Goal: Task Accomplishment & Management: Use online tool/utility

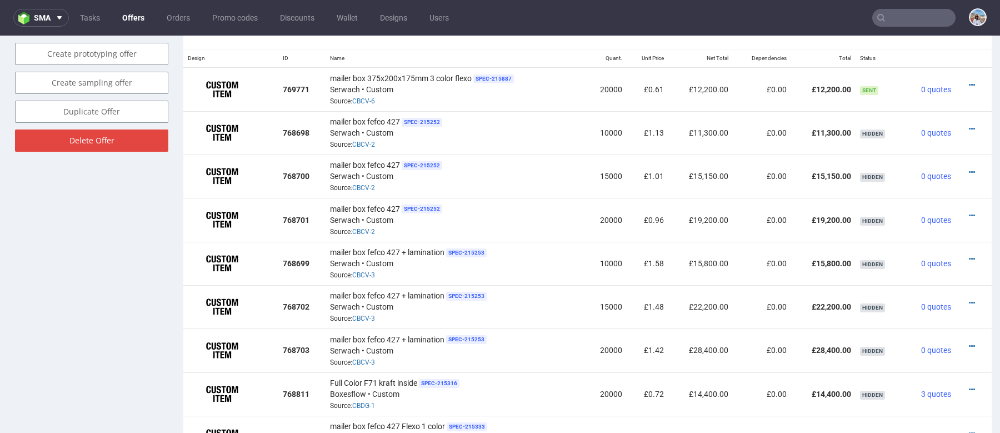
scroll to position [614, 0]
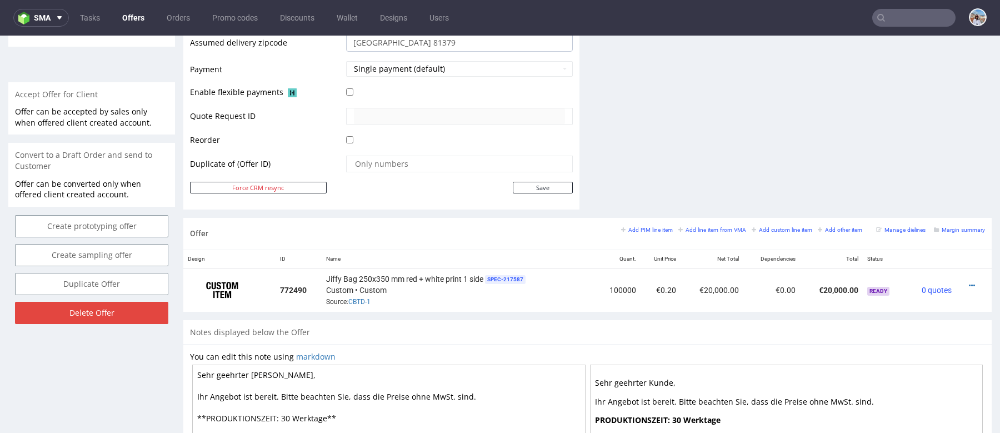
scroll to position [475, 0]
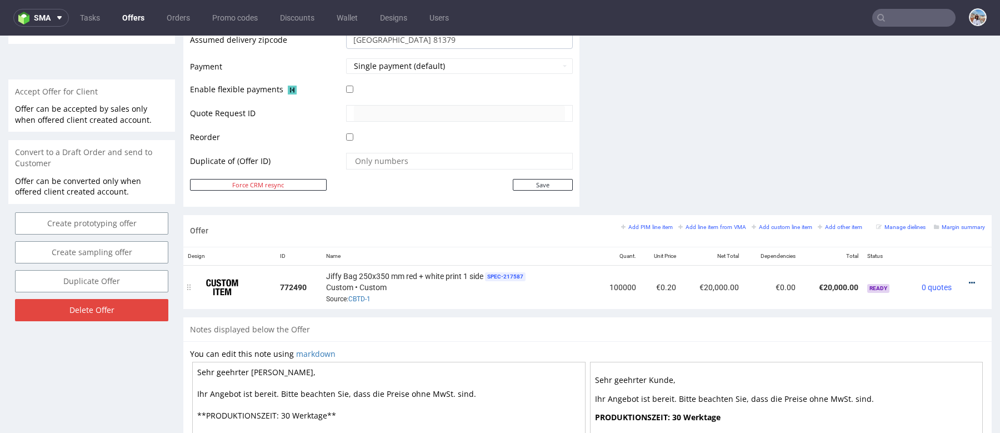
click at [969, 281] on icon at bounding box center [972, 283] width 6 height 8
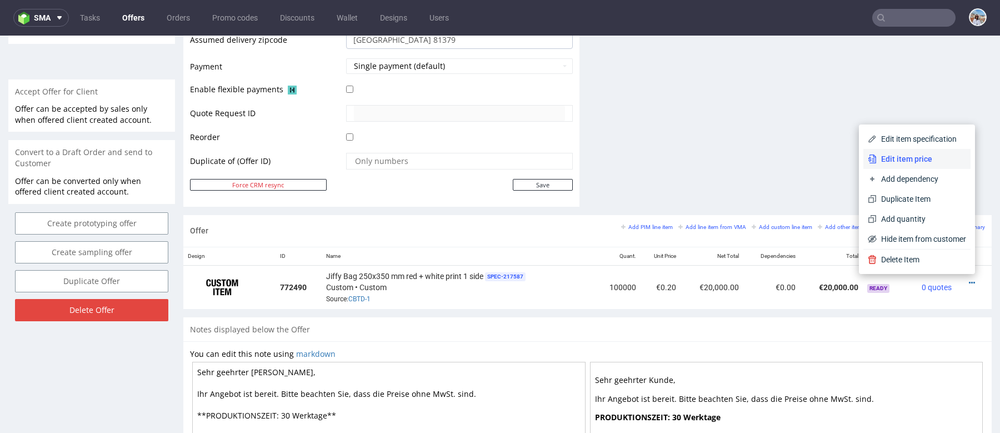
click at [899, 157] on span "Edit item price" at bounding box center [920, 158] width 89 height 11
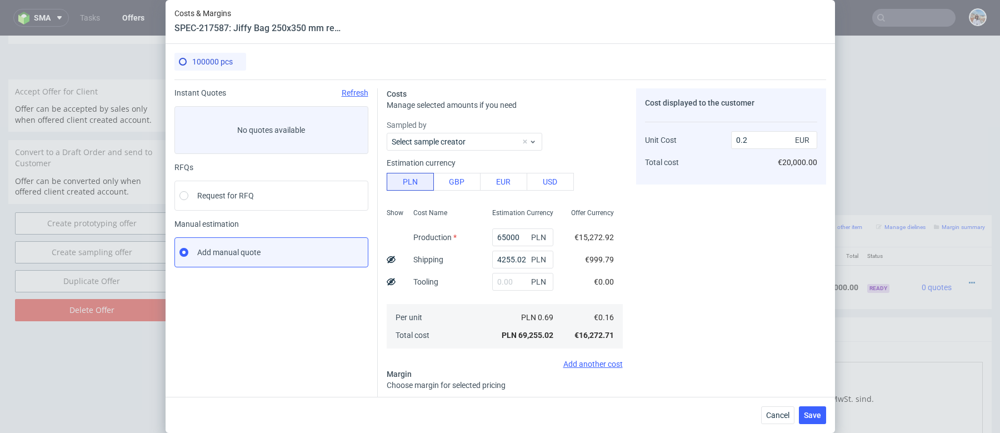
scroll to position [106, 0]
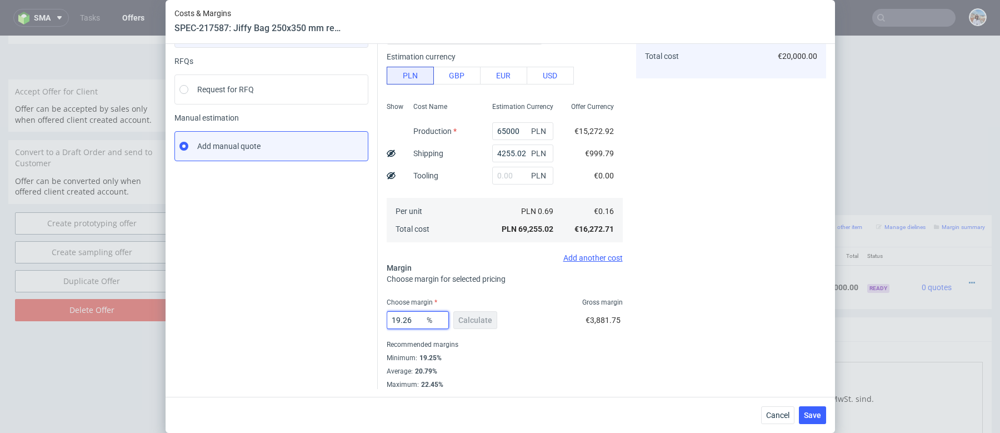
click at [409, 321] on input "19.26" at bounding box center [418, 320] width 62 height 18
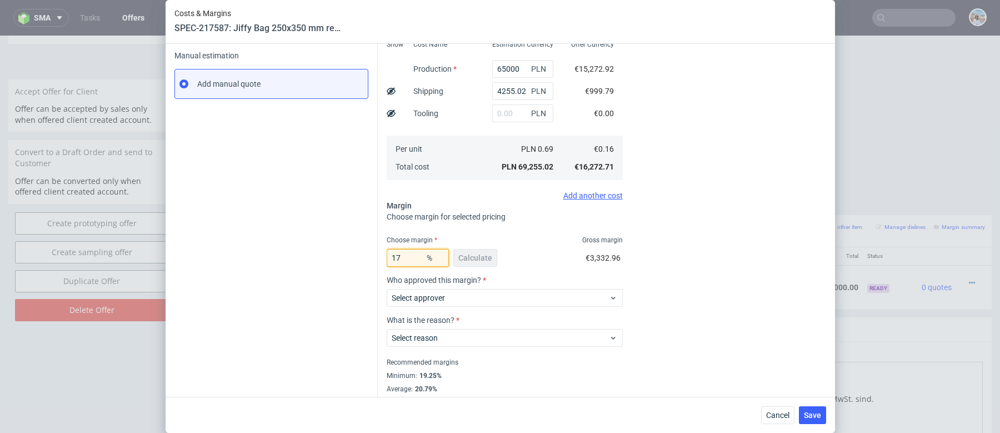
scroll to position [169, 0]
type input "16"
type input "0.19"
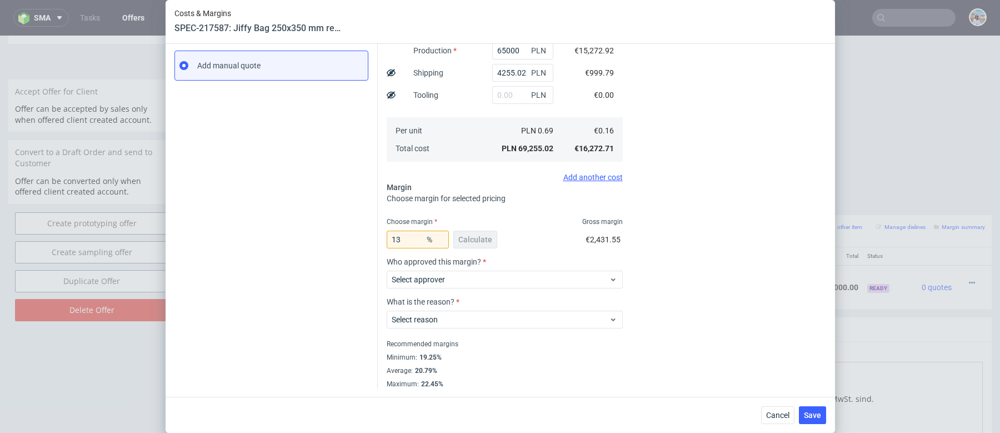
click at [347, 249] on div "Instant Quotes Refresh No quotes available RFQs Request for RFQ Manual estimati…" at bounding box center [275, 145] width 203 height 487
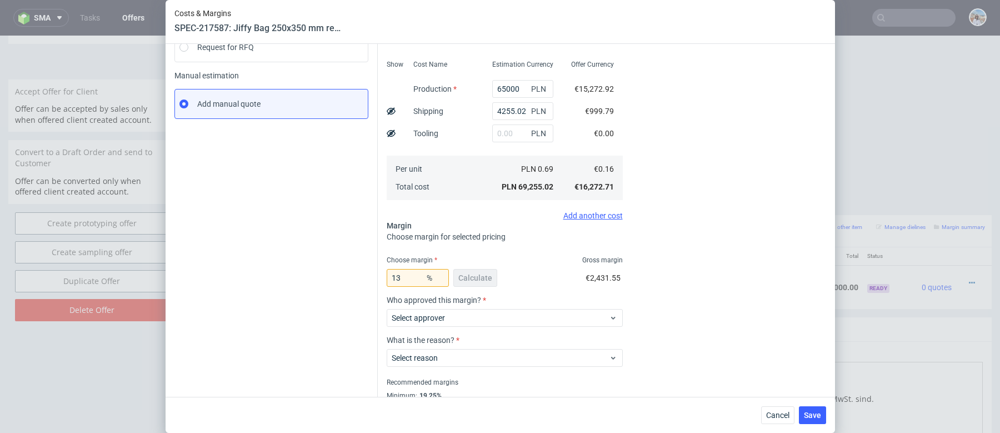
scroll to position [151, 0]
click at [403, 278] on input "13" at bounding box center [418, 276] width 62 height 18
type input "12"
type input "0.18"
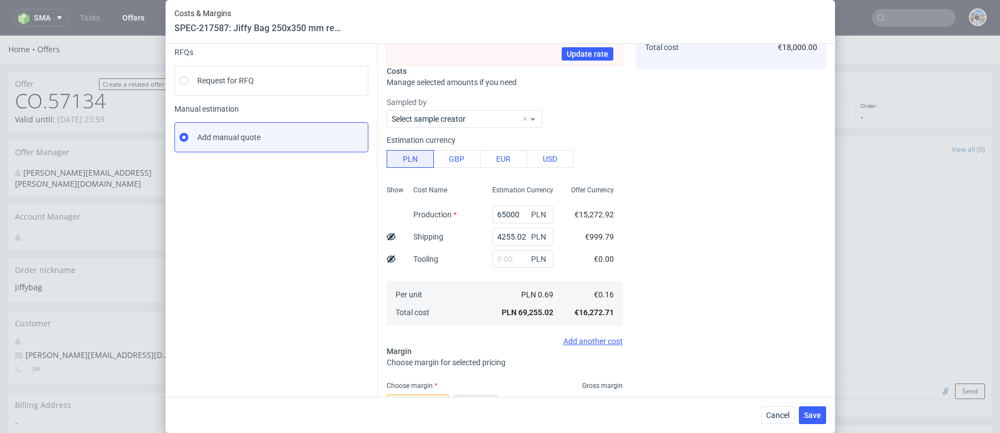
scroll to position [278, 0]
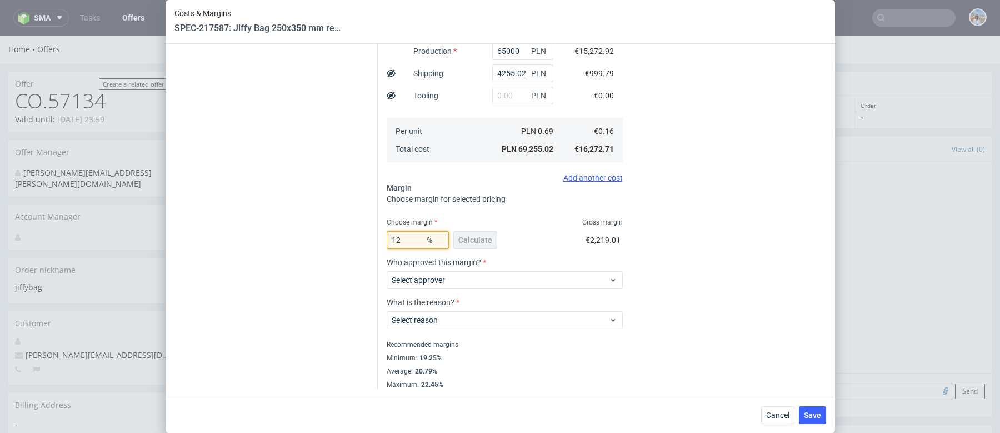
click at [410, 240] on input "12" at bounding box center [418, 240] width 62 height 18
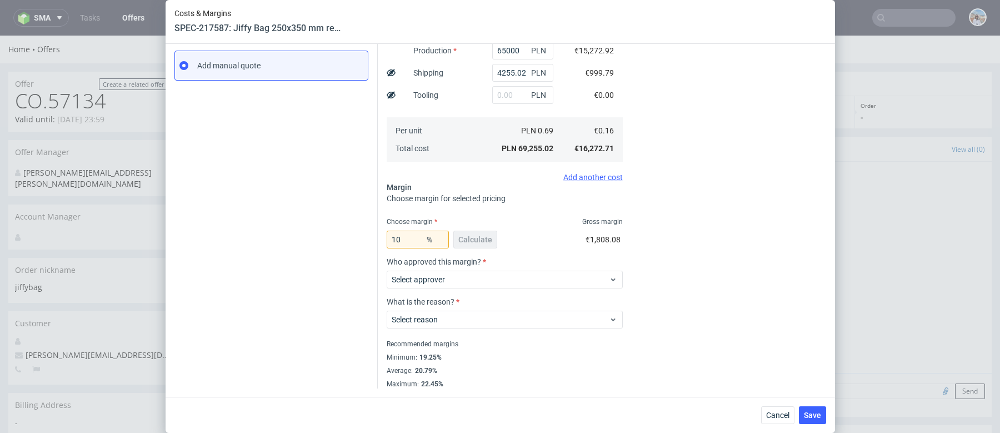
click at [358, 232] on div "Instant Quotes Refresh No quotes available RFQs Request for RFQ Manual estimati…" at bounding box center [275, 145] width 203 height 487
click at [414, 239] on input "10" at bounding box center [418, 239] width 62 height 18
click at [405, 239] on input "10" at bounding box center [418, 239] width 62 height 18
type input "2"
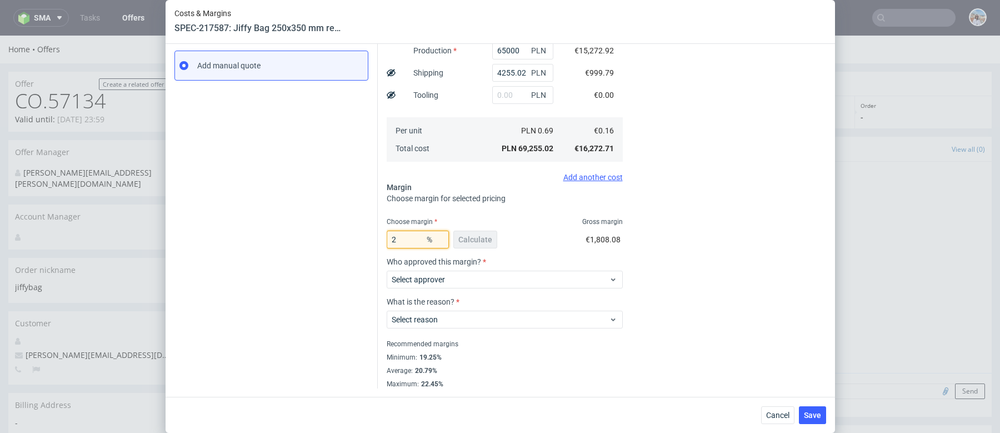
type input "0.17"
type input "12"
type input "0.18"
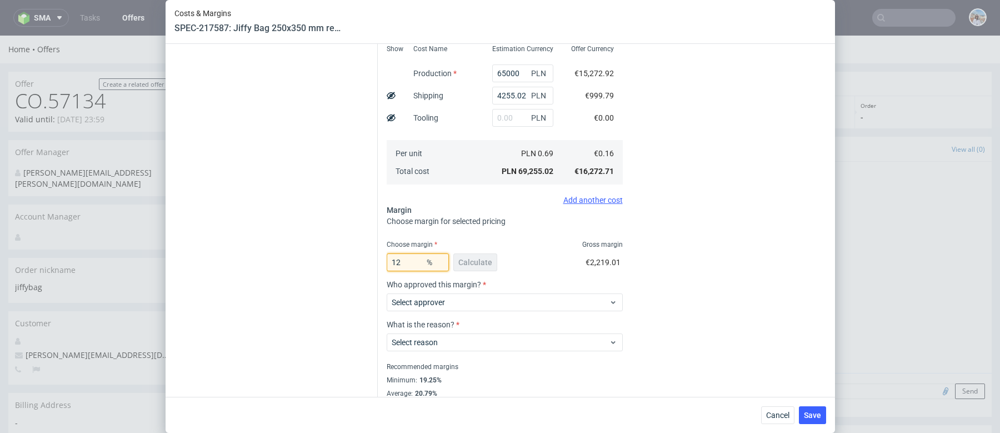
type input "12"
click at [349, 225] on div "Instant Quotes Refresh No quotes available RFQs Request for RFQ Manual estimati…" at bounding box center [275, 121] width 203 height 579
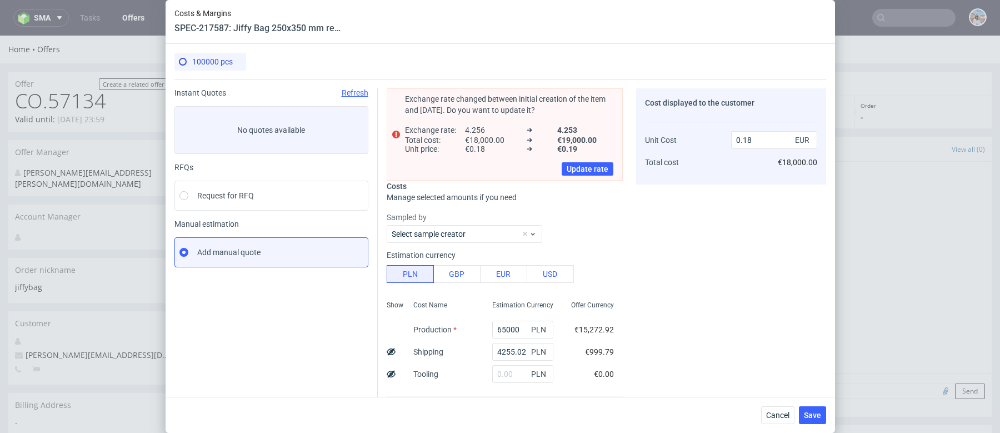
scroll to position [278, 0]
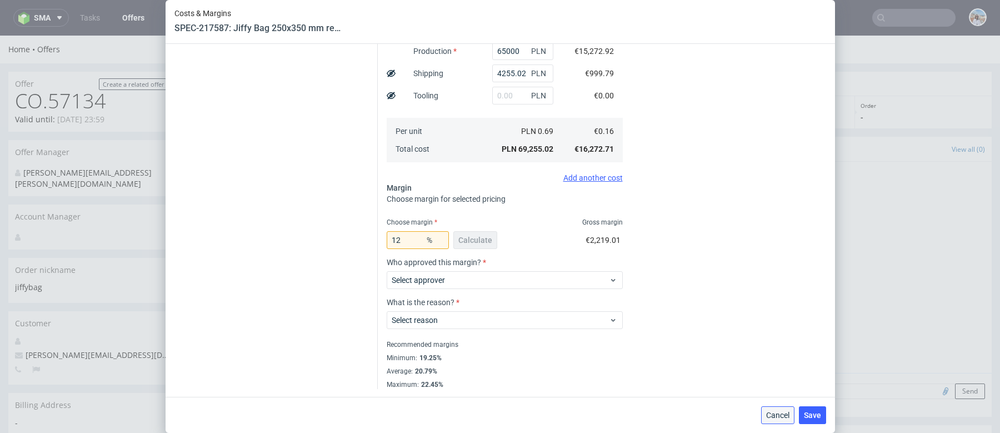
click at [784, 419] on span "Cancel" at bounding box center [777, 415] width 23 height 8
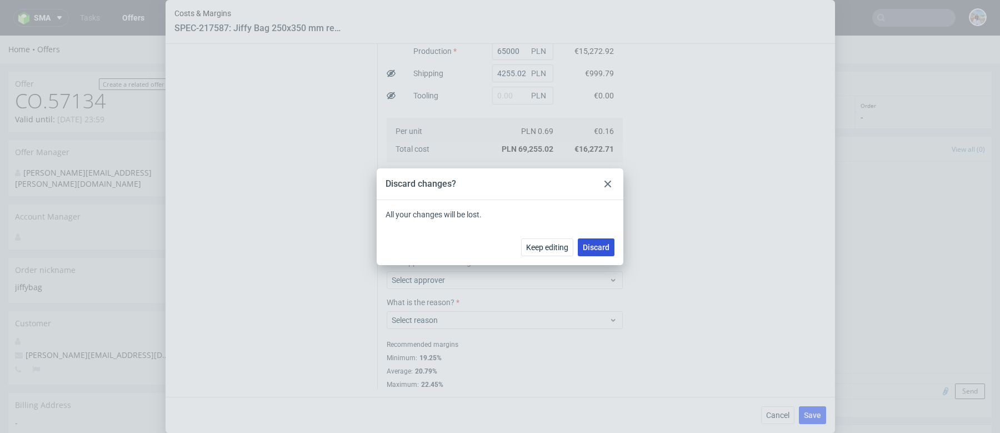
click at [602, 252] on button "Discard" at bounding box center [596, 247] width 37 height 18
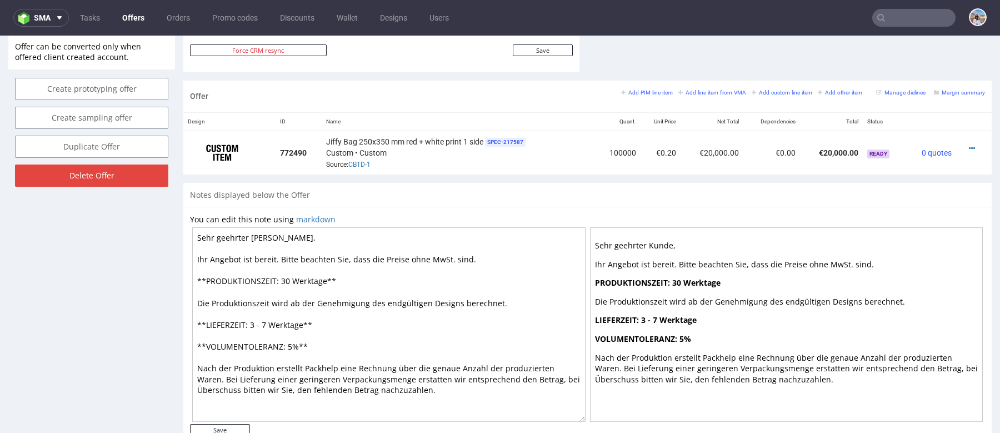
scroll to position [639, 0]
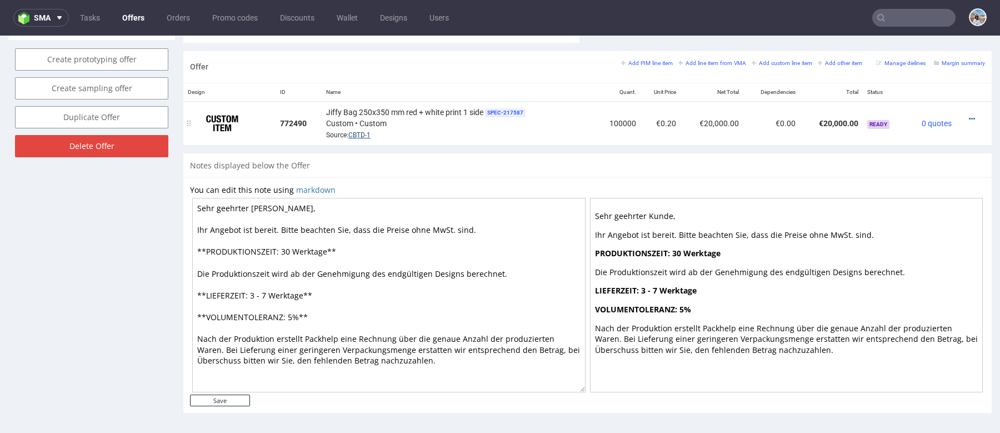
click at [363, 135] on link "CBTD-1" at bounding box center [359, 135] width 22 height 8
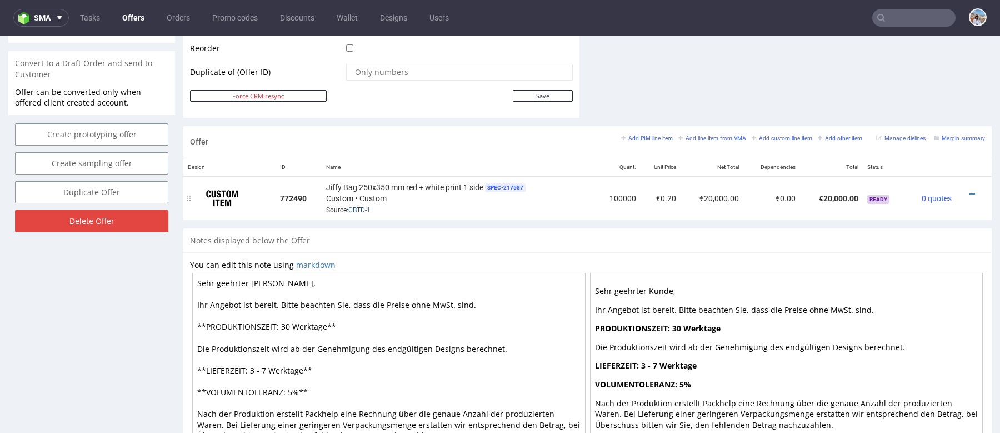
scroll to position [540, 0]
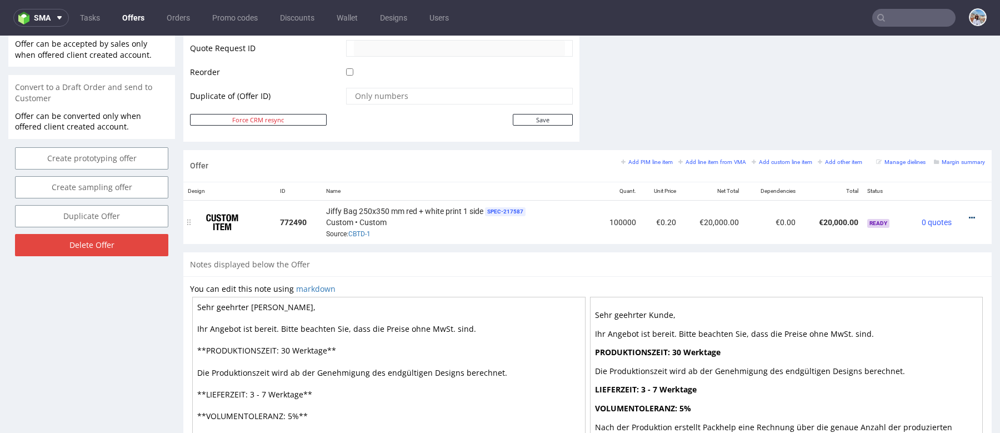
click at [969, 214] on icon at bounding box center [972, 218] width 6 height 8
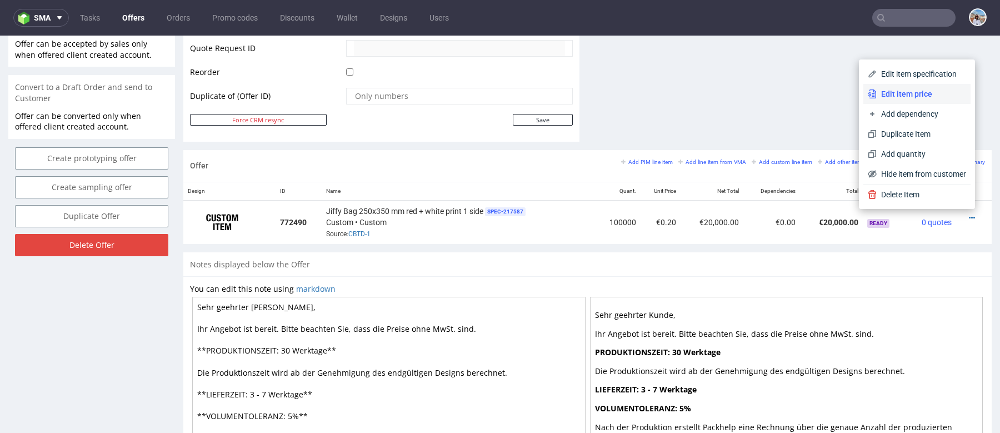
click at [903, 102] on li "Edit item price" at bounding box center [916, 94] width 107 height 20
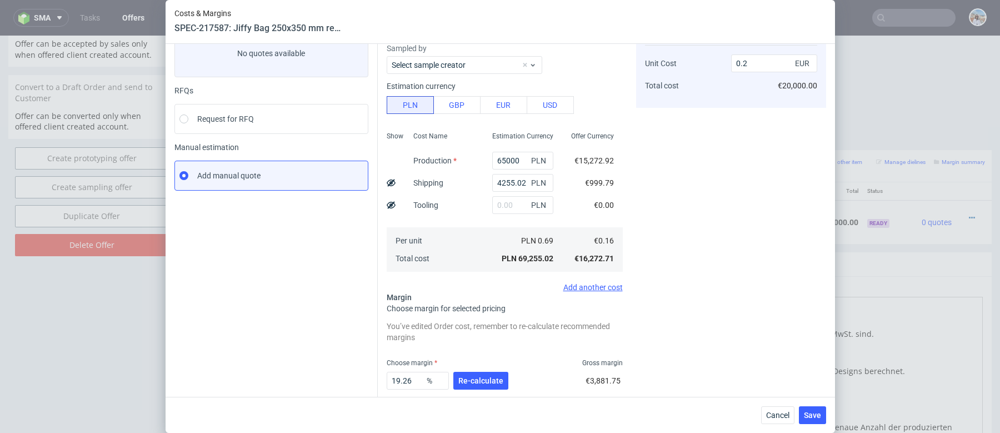
scroll to position [0, 0]
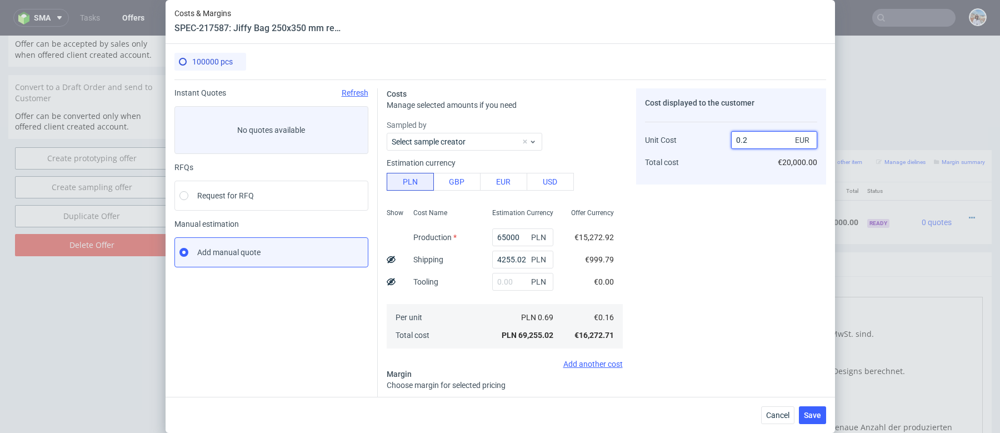
click at [755, 134] on input "0.2" at bounding box center [774, 140] width 86 height 18
type input "0.1"
type input "-60"
type input "0.18"
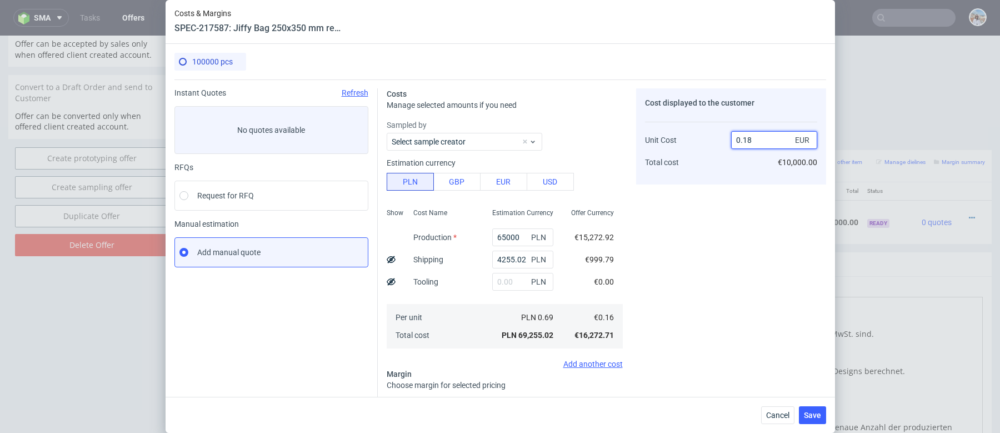
type input "11.11111111111111"
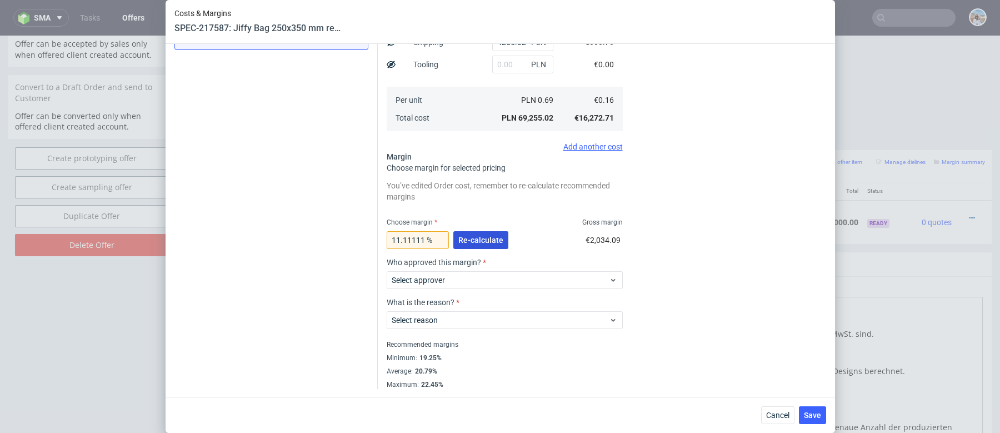
type input "0.18"
click at [779, 415] on span "Cancel" at bounding box center [777, 415] width 23 height 8
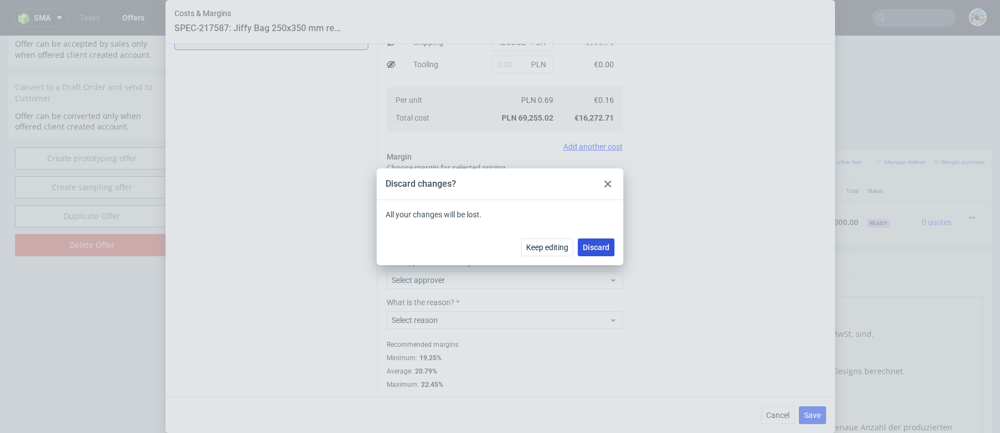
drag, startPoint x: 598, startPoint y: 251, endPoint x: 598, endPoint y: 216, distance: 35.0
click at [598, 251] on button "Discard" at bounding box center [596, 247] width 37 height 18
